Goal: Check status: Check status

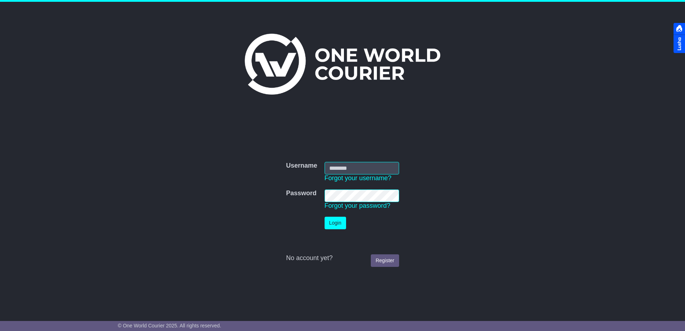
type input "**********"
click at [335, 223] on button "Login" at bounding box center [334, 223] width 21 height 13
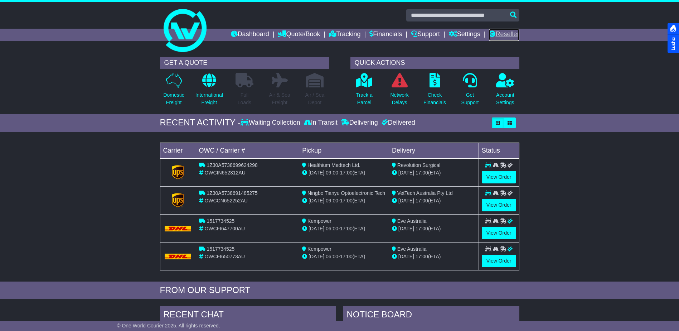
click at [512, 32] on link "Reseller" at bounding box center [504, 35] width 30 height 12
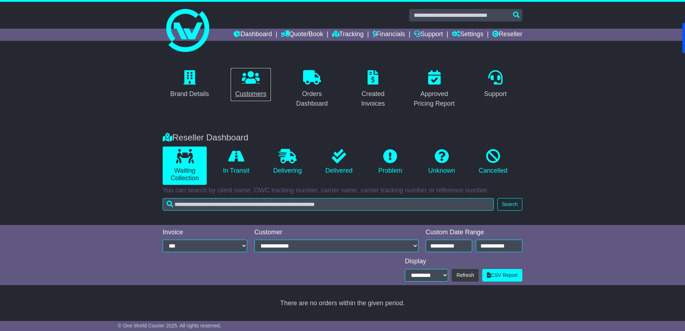
click at [253, 87] on link "Customers" at bounding box center [250, 85] width 40 height 34
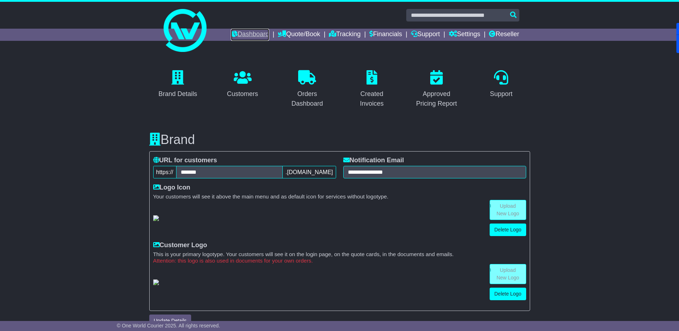
click at [253, 34] on link "Dashboard" at bounding box center [250, 35] width 38 height 12
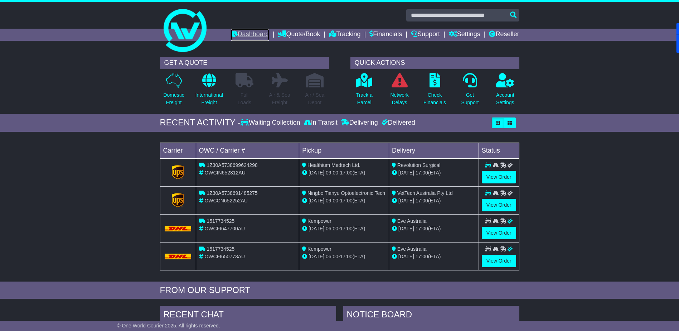
click at [254, 32] on link "Dashboard" at bounding box center [250, 35] width 38 height 12
click at [240, 30] on link "Dashboard" at bounding box center [250, 35] width 38 height 12
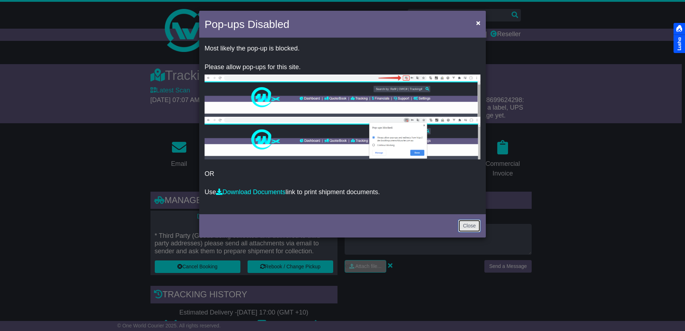
drag, startPoint x: 463, startPoint y: 225, endPoint x: 415, endPoint y: 219, distance: 48.7
click at [463, 225] on link "Close" at bounding box center [469, 225] width 22 height 13
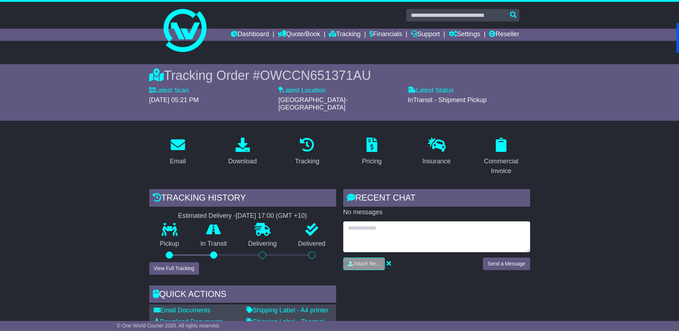
click at [395, 226] on textarea at bounding box center [436, 236] width 187 height 31
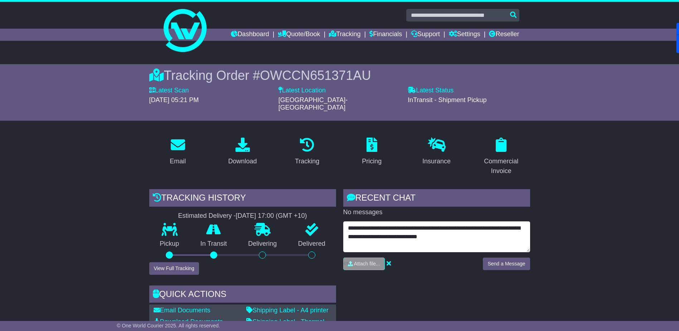
type textarea "**********"
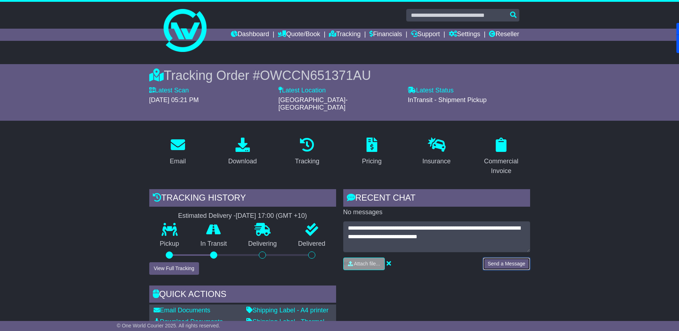
click at [503, 257] on button "Send a Message" at bounding box center [506, 263] width 47 height 13
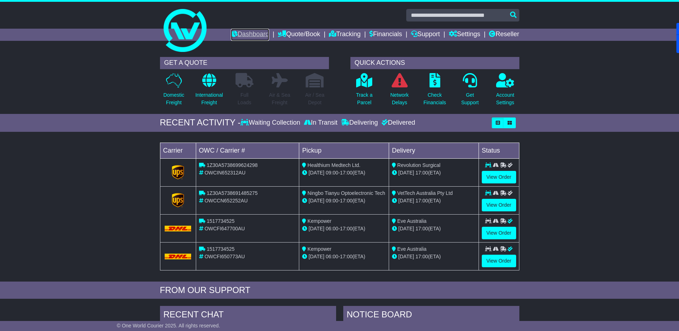
click at [255, 33] on link "Dashboard" at bounding box center [250, 35] width 38 height 12
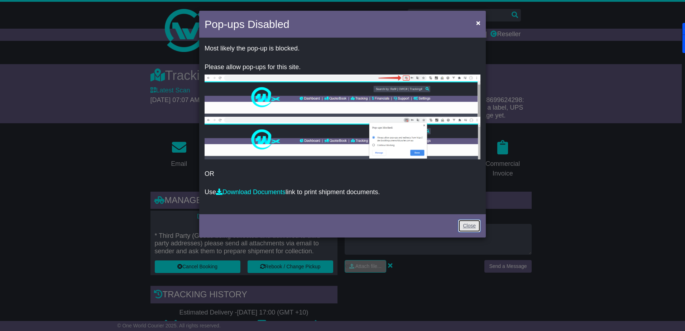
click at [467, 220] on link "Close" at bounding box center [469, 225] width 22 height 13
